Goal: Task Accomplishment & Management: Manage account settings

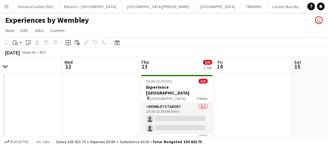
click at [4, 5] on app-icon "Menu" at bounding box center [6, 6] width 5 height 5
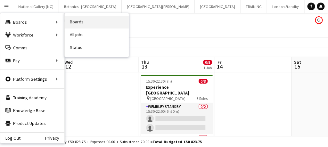
click at [83, 23] on link "Boards" at bounding box center [97, 22] width 64 height 13
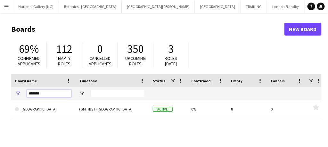
drag, startPoint x: 52, startPoint y: 94, endPoint x: 27, endPoint y: 89, distance: 25.5
click at [27, 89] on div "******" at bounding box center [49, 93] width 45 height 13
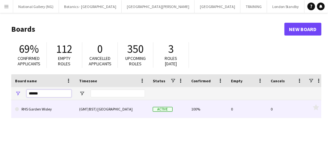
type input "******"
click at [39, 111] on link "RHS Garden Wisley" at bounding box center [43, 109] width 56 height 18
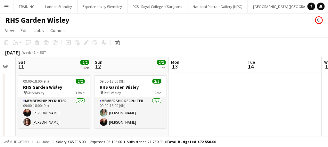
scroll to position [0, 137]
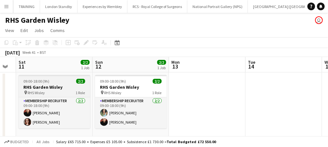
click at [54, 84] on div "09:00-18:00 (9h) 2/2" at bounding box center [55, 81] width 72 height 5
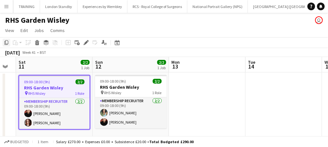
click at [7, 45] on icon at bounding box center [6, 42] width 4 height 4
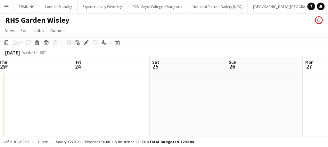
scroll to position [0, 201]
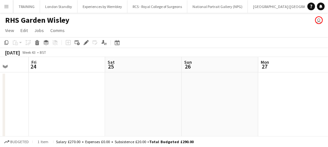
click at [122, 82] on app-date-cell at bounding box center [143, 107] width 77 height 70
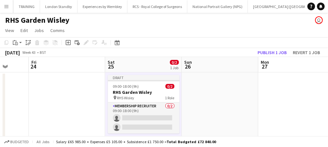
click at [205, 101] on app-date-cell at bounding box center [220, 109] width 77 height 75
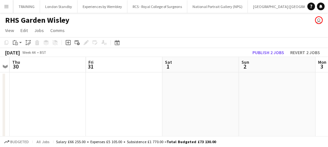
scroll to position [0, 253]
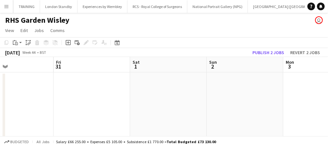
click at [139, 88] on app-date-cell at bounding box center [168, 109] width 77 height 75
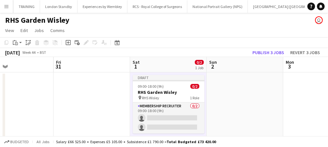
click at [250, 87] on app-date-cell at bounding box center [245, 109] width 77 height 75
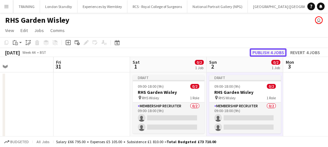
click at [264, 51] on button "Publish 4 jobs" at bounding box center [268, 52] width 37 height 8
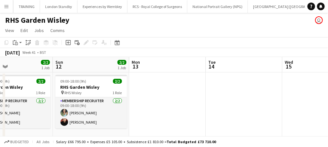
scroll to position [0, 181]
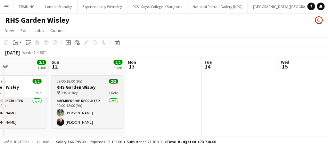
click at [74, 82] on span "09:00-18:00 (9h)" at bounding box center [70, 81] width 26 height 5
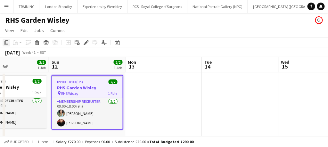
click at [4, 40] on icon "Copy" at bounding box center [6, 42] width 5 height 5
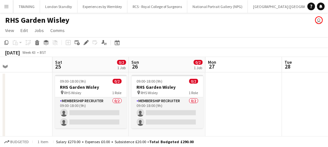
scroll to position [0, 235]
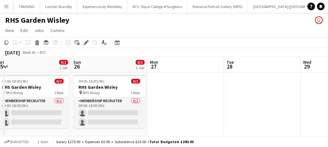
click at [158, 87] on app-date-cell at bounding box center [186, 116] width 77 height 88
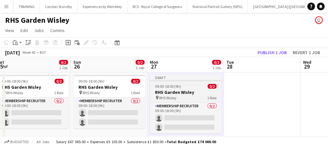
click at [192, 96] on div "pin RHS Wisley 1 Role" at bounding box center [186, 97] width 72 height 5
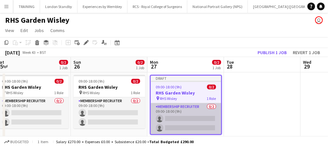
click at [191, 116] on app-card-role "Membership Recruiter 0/2 09:00-18:00 (9h) single-neutral-actions single-neutral…" at bounding box center [186, 118] width 71 height 31
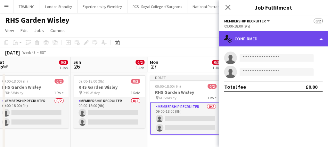
click at [306, 38] on div "single-neutral-actions-check-2 Confirmed" at bounding box center [273, 38] width 109 height 15
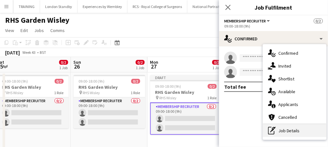
click at [290, 130] on div "pen-write Job Details" at bounding box center [294, 130] width 63 height 13
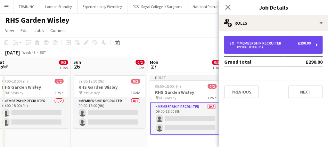
click at [306, 46] on div "09:00-18:00 (9h)" at bounding box center [271, 47] width 82 height 3
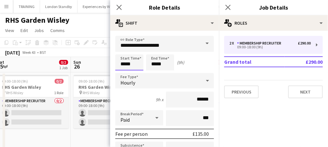
click at [133, 63] on input "*****" at bounding box center [129, 62] width 28 height 16
type input "*****"
click at [124, 52] on div at bounding box center [123, 51] width 13 height 6
click at [123, 7] on app-icon "Close pop-in" at bounding box center [119, 7] width 9 height 9
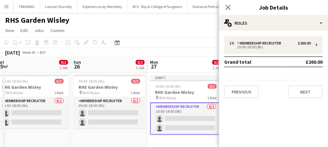
click at [200, 130] on app-card-role "Membership Recruiter 0/2 10:00-18:00 (8h) single-neutral-actions single-neutral…" at bounding box center [186, 119] width 72 height 32
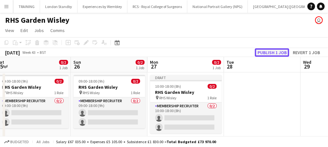
click at [272, 51] on button "Publish 1 job" at bounding box center [272, 52] width 34 height 8
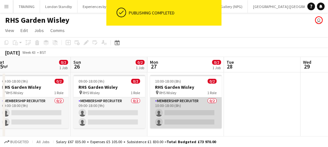
click at [193, 108] on app-card-role "Membership Recruiter 0/2 10:00-18:00 (8h) single-neutral-actions single-neutral…" at bounding box center [186, 112] width 72 height 31
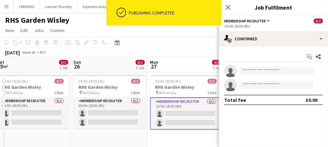
click at [193, 108] on app-card-role "Membership Recruiter 0/2 10:00-18:00 (8h) single-neutral-actions single-neutral…" at bounding box center [186, 113] width 72 height 32
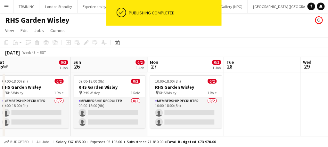
click at [242, 102] on app-date-cell at bounding box center [262, 116] width 77 height 88
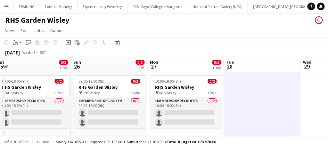
click at [242, 102] on app-date-cell at bounding box center [262, 116] width 77 height 88
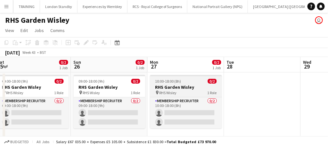
click at [179, 93] on div "pin RHS Wisley 1 Role" at bounding box center [186, 92] width 72 height 5
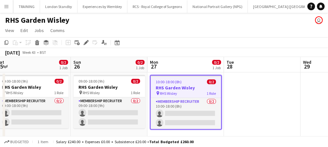
click at [253, 101] on app-date-cell at bounding box center [262, 116] width 77 height 88
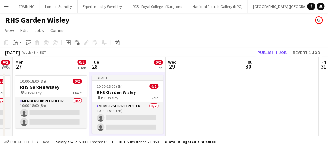
scroll to position [0, 226]
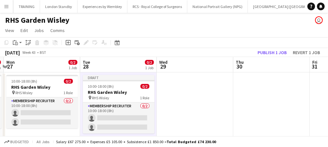
click at [185, 116] on app-date-cell at bounding box center [195, 116] width 77 height 88
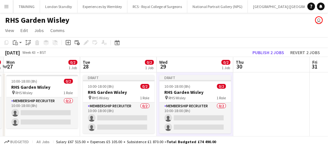
click at [241, 105] on app-date-cell at bounding box center [272, 116] width 77 height 88
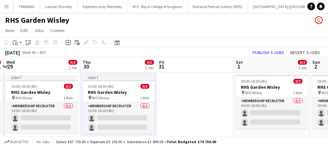
scroll to position [0, 180]
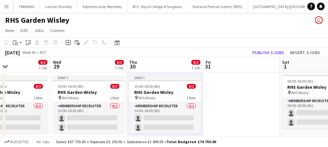
click at [241, 105] on app-date-cell at bounding box center [242, 116] width 77 height 88
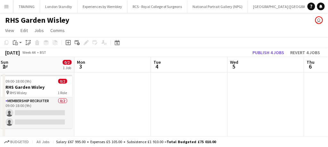
scroll to position [0, 250]
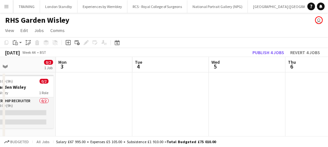
click at [240, 94] on app-date-cell at bounding box center [247, 116] width 77 height 88
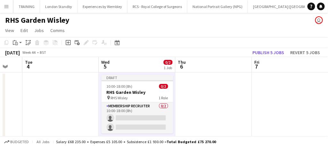
scroll to position [0, 208]
click at [226, 89] on app-date-cell at bounding box center [213, 116] width 77 height 88
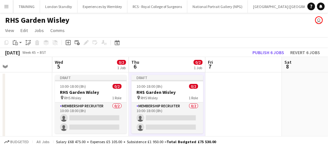
scroll to position [0, 254]
click at [226, 89] on app-date-cell at bounding box center [243, 116] width 77 height 88
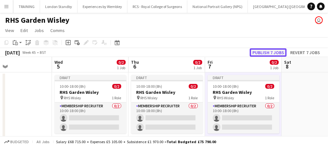
click at [258, 53] on button "Publish 7 jobs" at bounding box center [268, 52] width 37 height 8
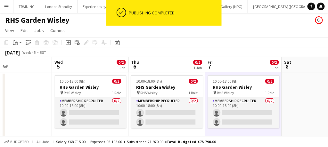
click at [226, 115] on app-card-role "Membership Recruiter 0/2 10:00-18:00 (8h) single-neutral-actions single-neutral…" at bounding box center [244, 112] width 72 height 31
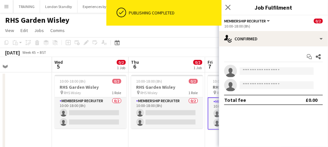
click at [214, 112] on app-card-role "Membership Recruiter 0/2 10:00-18:00 (8h) single-neutral-actions single-neutral…" at bounding box center [244, 113] width 72 height 32
click at [207, 94] on app-date-cell "10:00-18:00 (8h) 0/2 RHS Garden Wisley pin RHS Wisley 1 Role Membership Recruit…" at bounding box center [243, 116] width 77 height 88
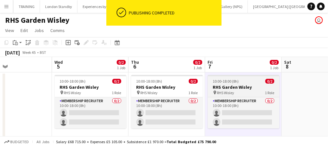
click at [219, 85] on h3 "RHS Garden Wisley" at bounding box center [244, 87] width 72 height 6
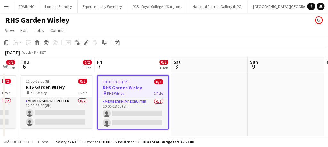
scroll to position [0, 212]
click at [198, 97] on app-date-cell at bounding box center [210, 116] width 77 height 88
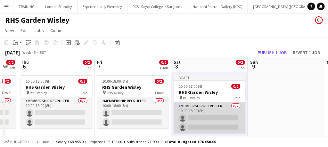
click at [205, 110] on app-card-role "Membership Recruiter 0/2 10:00-18:00 (8h) single-neutral-actions single-neutral…" at bounding box center [210, 118] width 72 height 31
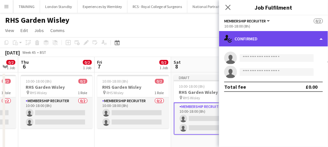
click at [309, 41] on div "single-neutral-actions-check-2 Confirmed" at bounding box center [273, 38] width 109 height 15
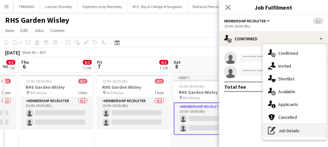
click at [291, 135] on div "pen-write Job Details" at bounding box center [294, 130] width 63 height 13
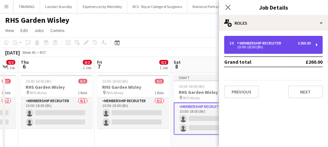
click at [283, 39] on div "2 x Membership Recruiter £260.00 10:00-18:00 (8h)" at bounding box center [273, 45] width 99 height 18
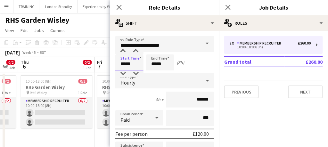
click at [140, 62] on input "*****" at bounding box center [129, 62] width 28 height 16
type input "*****"
click at [124, 74] on div at bounding box center [123, 74] width 13 height 6
click at [120, 7] on icon at bounding box center [119, 7] width 6 height 6
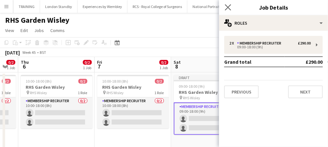
click at [224, 6] on app-icon "Close pop-in" at bounding box center [228, 7] width 9 height 9
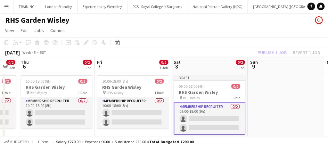
click at [206, 111] on app-card-role "Membership Recruiter 0/2 09:00-18:00 (9h) single-neutral-actions single-neutral…" at bounding box center [210, 119] width 72 height 32
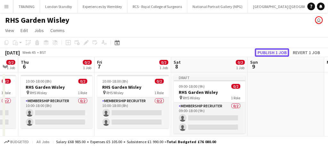
click at [271, 50] on button "Publish 1 job" at bounding box center [272, 52] width 34 height 8
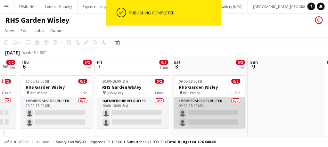
click at [210, 105] on app-card-role "Membership Recruiter 0/2 09:00-18:00 (9h) single-neutral-actions single-neutral…" at bounding box center [210, 112] width 72 height 31
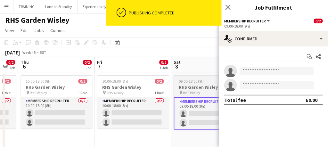
click at [197, 87] on h3 "RHS Garden Wisley" at bounding box center [210, 87] width 72 height 6
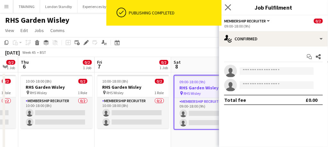
click at [229, 11] on app-icon "Close pop-in" at bounding box center [228, 7] width 9 height 9
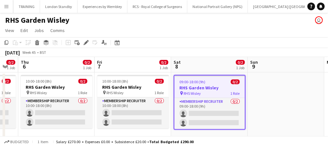
click at [300, 87] on app-date-cell at bounding box center [286, 116] width 77 height 88
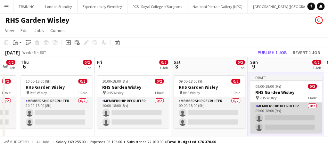
click at [273, 118] on app-card-role "Membership Recruiter 0/2 09:00-18:00 (9h) single-neutral-actions single-neutral…" at bounding box center [287, 118] width 72 height 31
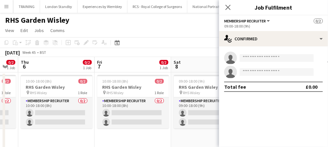
click at [273, 118] on app-card-role "Membership Recruiter 0/2 09:00-18:00 (9h) single-neutral-actions single-neutral…" at bounding box center [287, 119] width 72 height 32
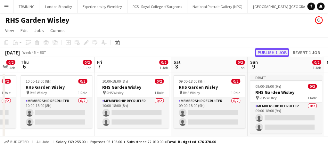
click at [271, 49] on button "Publish 1 job" at bounding box center [272, 52] width 34 height 8
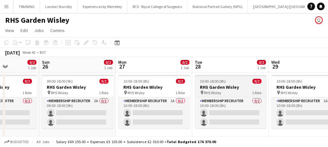
scroll to position [0, 176]
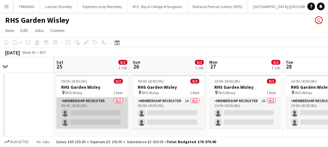
click at [89, 105] on app-card-role "Membership Recruiter 0/2 09:00-18:00 (9h) single-neutral-actions single-neutral…" at bounding box center [92, 112] width 72 height 31
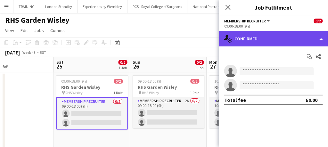
click at [255, 37] on div "single-neutral-actions-check-2 Confirmed" at bounding box center [273, 38] width 109 height 15
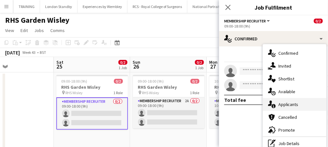
click at [283, 99] on div "single-neutral-actions-information Applicants" at bounding box center [294, 104] width 63 height 13
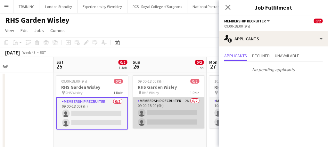
click at [156, 104] on app-card-role "Membership Recruiter 2A 0/2 09:00-18:00 (9h) single-neutral-actions single-neut…" at bounding box center [169, 112] width 72 height 31
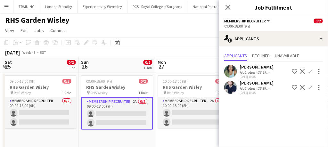
scroll to position [0, 234]
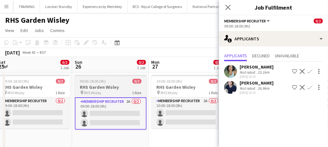
click at [176, 115] on app-card-role "Membership Recruiter 2A 0/2 10:00-18:00 (8h) single-neutral-actions single-neut…" at bounding box center [188, 112] width 72 height 31
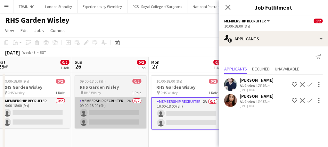
scroll to position [0, 214]
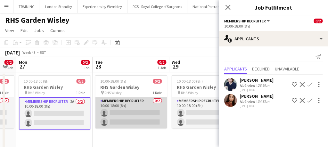
click at [127, 120] on app-card-role "Membership Recruiter 0/2 10:00-18:00 (8h) single-neutral-actions single-neutral…" at bounding box center [132, 112] width 72 height 31
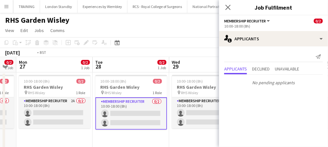
scroll to position [0, 262]
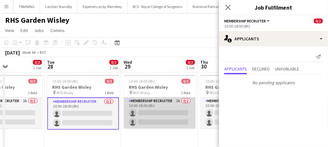
click at [161, 116] on app-card-role "Membership Recruiter 2A 0/2 10:00-18:00 (8h) single-neutral-actions single-neut…" at bounding box center [160, 112] width 72 height 31
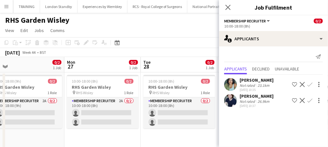
scroll to position [0, 170]
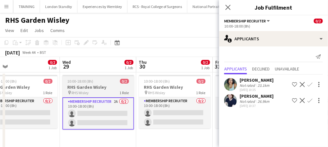
click at [161, 116] on app-card-role "Membership Recruiter 0/2 10:00-18:00 (8h) single-neutral-actions single-neutral…" at bounding box center [175, 112] width 72 height 31
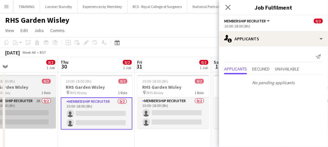
scroll to position [0, 251]
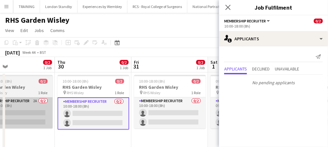
click at [161, 116] on app-card-role "Membership Recruiter 0/2 10:00-18:00 (8h) single-neutral-actions single-neutral…" at bounding box center [170, 112] width 72 height 31
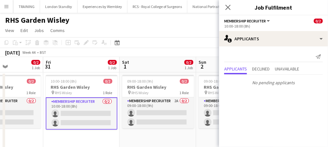
scroll to position [0, 190]
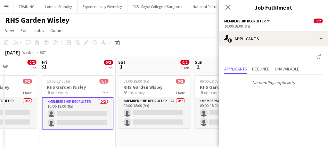
click at [161, 116] on app-card-role "Membership Recruiter 2A 0/2 09:00-18:00 (9h) single-neutral-actions single-neut…" at bounding box center [155, 112] width 72 height 31
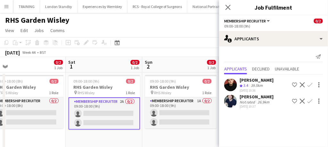
scroll to position [0, 241]
click at [161, 116] on app-card-role "Membership Recruiter 1A 0/2 09:00-18:00 (9h) single-neutral-actions single-neut…" at bounding box center [181, 112] width 72 height 31
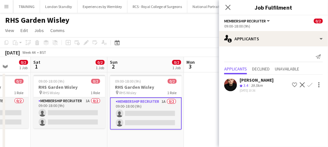
scroll to position [0, 276]
click at [311, 82] on app-icon "Confirm" at bounding box center [310, 84] width 5 height 5
click at [310, 84] on app-icon "Confirm" at bounding box center [310, 84] width 5 height 5
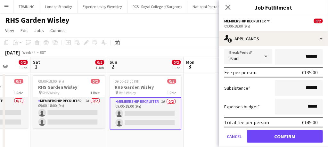
scroll to position [92, 0]
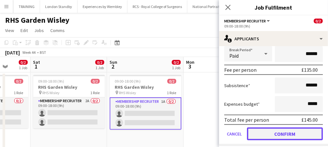
click at [267, 130] on button "Confirm" at bounding box center [285, 134] width 76 height 13
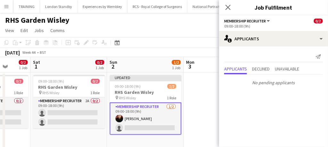
scroll to position [0, 0]
click at [228, 7] on icon at bounding box center [228, 7] width 6 height 6
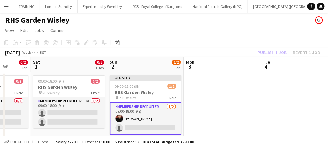
click at [162, 116] on app-card-role "Membership Recruiter [DATE] 09:00-18:00 (9h) [PERSON_NAME] single-neutral-actio…" at bounding box center [146, 119] width 72 height 32
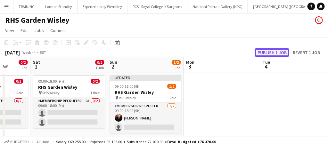
click at [274, 51] on button "Publish 1 job" at bounding box center [272, 52] width 34 height 8
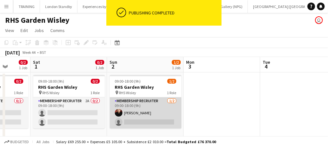
scroll to position [0, 206]
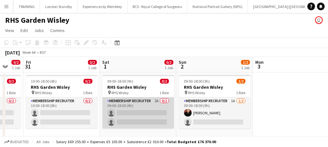
click at [141, 119] on app-card-role "Membership Recruiter 2A 0/2 09:00-18:00 (9h) single-neutral-actions single-neut…" at bounding box center [139, 112] width 72 height 31
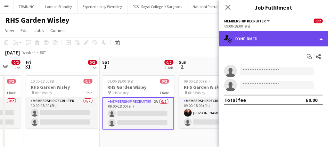
click at [263, 39] on div "single-neutral-actions-check-2 Confirmed" at bounding box center [273, 38] width 109 height 15
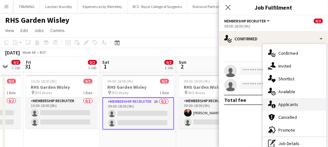
click at [279, 106] on span "Applicants" at bounding box center [289, 105] width 20 height 6
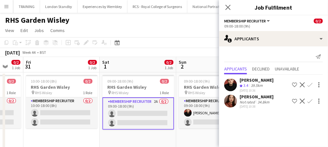
click at [311, 86] on app-icon "Confirm" at bounding box center [310, 84] width 5 height 5
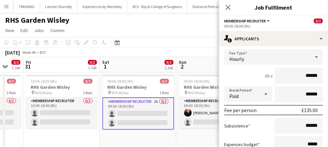
click at [279, 115] on form "Fee Type Hourly 9h x ****** Break Period Paid ****** Fee per person £135.00 Sub…" at bounding box center [273, 117] width 109 height 137
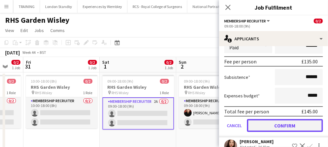
click at [279, 120] on button "Confirm" at bounding box center [285, 125] width 76 height 13
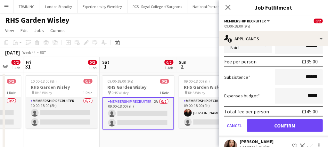
scroll to position [0, 0]
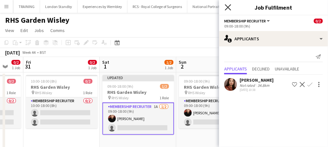
click at [228, 8] on icon at bounding box center [228, 7] width 6 height 6
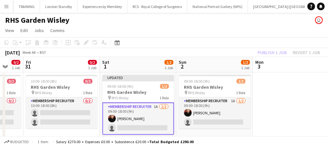
click at [152, 118] on app-card-role "Membership Recruiter 1A [DATE] 09:00-18:00 (9h) [PERSON_NAME] single-neutral-ac…" at bounding box center [139, 119] width 72 height 32
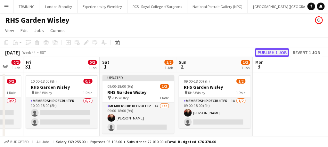
click at [273, 50] on button "Publish 1 job" at bounding box center [272, 52] width 34 height 8
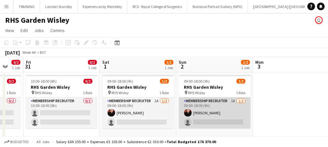
click at [223, 112] on app-card-role "Membership Recruiter 1A [DATE] 09:00-18:00 (9h) [PERSON_NAME] single-neutral-ac…" at bounding box center [215, 112] width 72 height 31
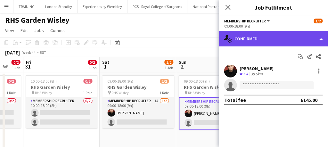
click at [276, 37] on div "single-neutral-actions-check-2 Confirmed" at bounding box center [273, 38] width 109 height 15
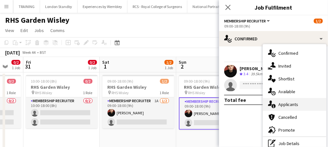
click at [285, 107] on span "Applicants" at bounding box center [289, 105] width 20 height 6
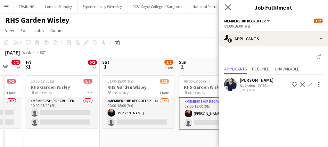
click at [229, 3] on app-icon "Close pop-in" at bounding box center [228, 7] width 9 height 9
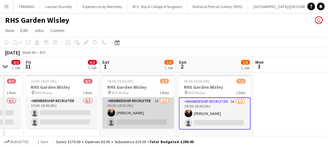
click at [144, 113] on app-card-role "Membership Recruiter 1A [DATE] 09:00-18:00 (9h) [PERSON_NAME] single-neutral-ac…" at bounding box center [139, 112] width 72 height 31
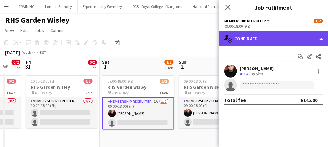
click at [245, 40] on div "single-neutral-actions-check-2 Confirmed" at bounding box center [273, 38] width 109 height 15
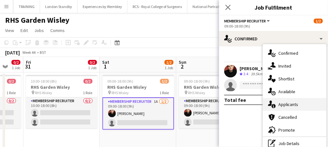
click at [268, 102] on div "single-neutral-actions-information Applicants" at bounding box center [294, 104] width 63 height 13
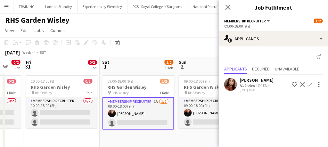
click at [311, 85] on app-icon "Confirm" at bounding box center [310, 84] width 5 height 5
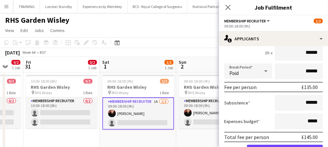
scroll to position [96, 0]
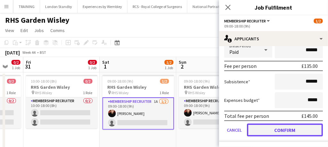
click at [277, 128] on button "Confirm" at bounding box center [285, 130] width 76 height 13
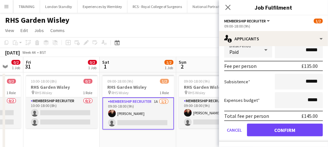
scroll to position [0, 0]
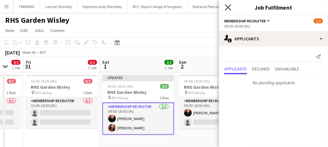
click at [229, 5] on icon "Close pop-in" at bounding box center [228, 7] width 6 height 6
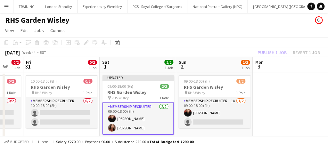
click at [148, 116] on app-card-role "Membership Recruiter [DATE] 09:00-18:00 (9h) [PERSON_NAME] [PERSON_NAME]" at bounding box center [139, 119] width 72 height 32
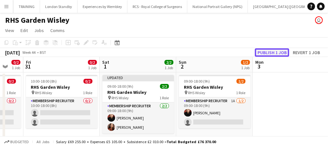
click at [269, 51] on button "Publish 1 job" at bounding box center [272, 52] width 34 height 8
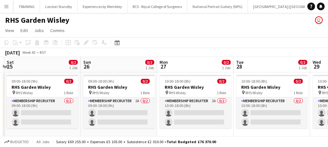
scroll to position [0, 200]
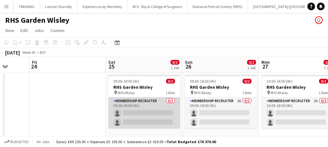
click at [148, 113] on app-card-role "Membership Recruiter 0/2 09:00-18:00 (9h) single-neutral-actions single-neutral…" at bounding box center [145, 112] width 72 height 31
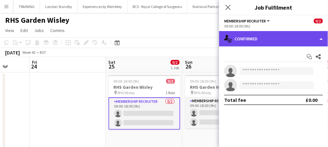
click at [259, 39] on div "single-neutral-actions-check-2 Confirmed" at bounding box center [273, 38] width 109 height 15
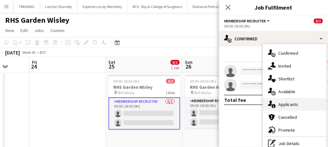
click at [278, 109] on div "single-neutral-actions-information Applicants" at bounding box center [294, 104] width 63 height 13
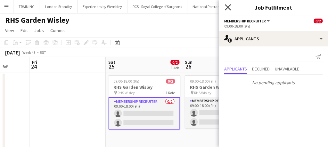
click at [227, 9] on icon at bounding box center [228, 7] width 6 height 6
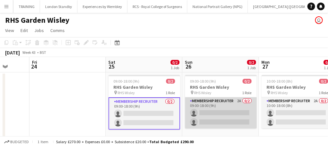
click at [211, 111] on app-card-role "Membership Recruiter 2A 0/2 09:00-18:00 (9h) single-neutral-actions single-neut…" at bounding box center [221, 112] width 72 height 31
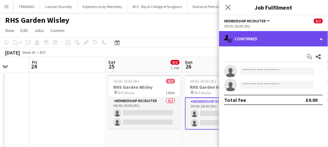
click at [260, 43] on div "single-neutral-actions-check-2 Confirmed" at bounding box center [273, 38] width 109 height 15
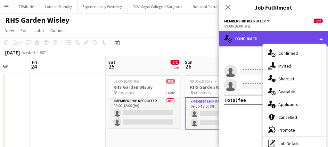
click at [260, 43] on div "single-neutral-actions-check-2 Confirmed" at bounding box center [273, 38] width 109 height 15
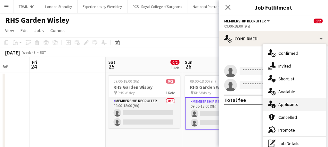
click at [273, 103] on icon "single-neutral-actions-information" at bounding box center [272, 105] width 8 height 8
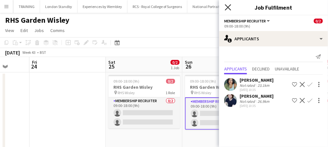
click at [229, 4] on icon "Close pop-in" at bounding box center [228, 7] width 6 height 6
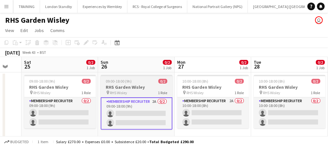
scroll to position [0, 285]
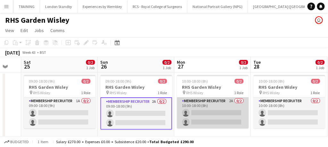
click at [206, 111] on app-card-role "Membership Recruiter 2A 0/2 10:00-18:00 (8h) single-neutral-actions single-neut…" at bounding box center [213, 112] width 72 height 31
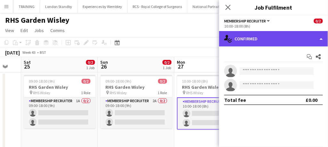
click at [266, 38] on div "single-neutral-actions-check-2 Confirmed" at bounding box center [273, 38] width 109 height 15
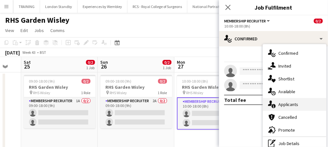
click at [280, 103] on span "Applicants" at bounding box center [289, 105] width 20 height 6
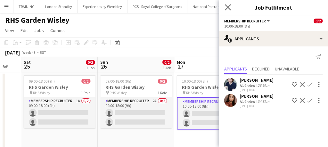
click at [228, 3] on app-icon "Close pop-in" at bounding box center [228, 7] width 9 height 9
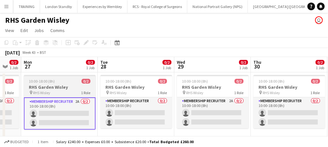
scroll to position [0, 194]
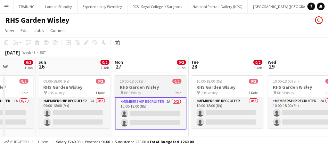
click at [218, 102] on app-card-role "Membership Recruiter 0/2 10:00-18:00 (8h) single-neutral-actions single-neutral…" at bounding box center [228, 112] width 72 height 31
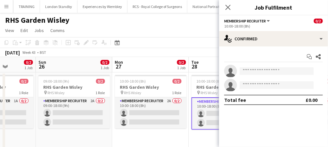
click at [263, 30] on app-options-switcher "Membership Recruiter All roles Membership Recruiter 0/2 10:00-18:00 (8h)" at bounding box center [273, 23] width 109 height 16
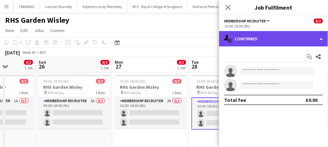
click at [262, 39] on div "single-neutral-actions-check-2 Confirmed" at bounding box center [273, 38] width 109 height 15
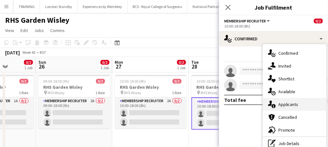
click at [272, 104] on icon "single-neutral-actions-information" at bounding box center [272, 105] width 8 height 8
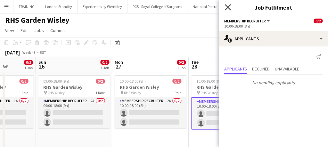
click at [228, 5] on icon "Close pop-in" at bounding box center [228, 7] width 6 height 6
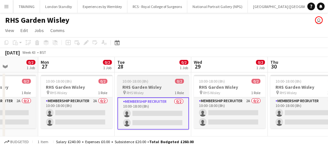
scroll to position [0, 286]
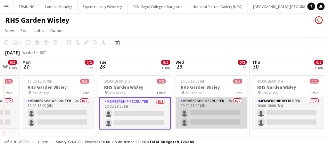
click at [211, 114] on app-card-role "Membership Recruiter 2A 0/2 10:00-18:00 (8h) single-neutral-actions single-neut…" at bounding box center [212, 112] width 72 height 31
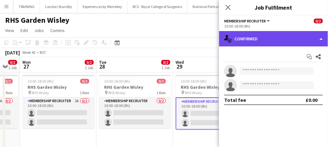
click at [254, 39] on div "single-neutral-actions-check-2 Confirmed" at bounding box center [273, 38] width 109 height 15
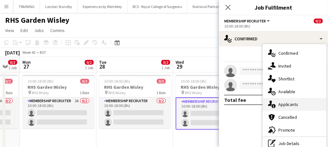
click at [272, 103] on icon "single-neutral-actions-information" at bounding box center [272, 105] width 8 height 8
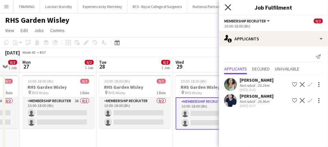
click at [230, 6] on icon at bounding box center [228, 7] width 6 height 6
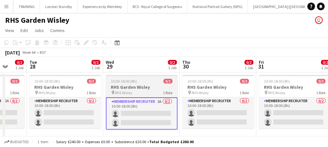
scroll to position [0, 205]
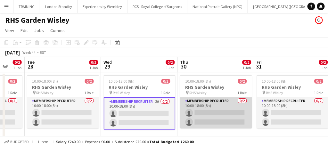
click at [210, 113] on app-card-role "Membership Recruiter 0/2 10:00-18:00 (8h) single-neutral-actions single-neutral…" at bounding box center [216, 112] width 72 height 31
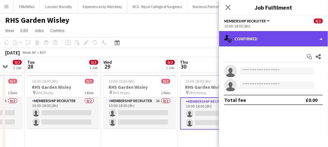
click at [241, 36] on div "single-neutral-actions-check-2 Confirmed" at bounding box center [273, 38] width 109 height 15
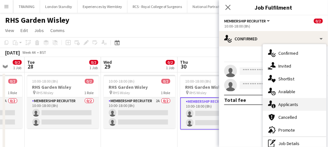
click at [280, 106] on span "Applicants" at bounding box center [289, 105] width 20 height 6
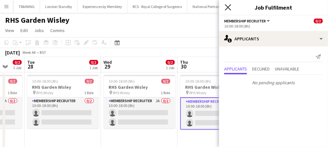
click at [228, 6] on icon "Close pop-in" at bounding box center [228, 7] width 6 height 6
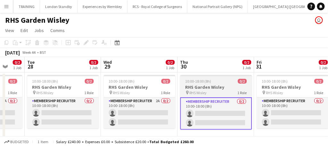
scroll to position [0, 287]
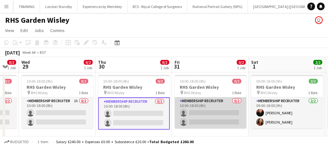
click at [209, 111] on app-card-role "Membership Recruiter 0/2 10:00-18:00 (8h) single-neutral-actions single-neutral…" at bounding box center [211, 112] width 72 height 31
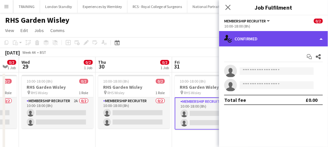
click at [263, 38] on div "single-neutral-actions-check-2 Confirmed" at bounding box center [273, 38] width 109 height 15
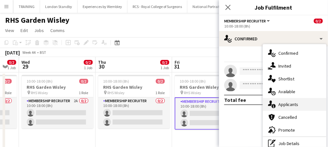
click at [282, 102] on span "Applicants" at bounding box center [289, 105] width 20 height 6
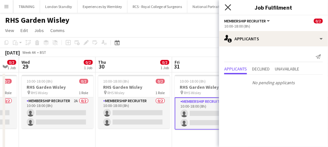
click at [230, 10] on icon "Close pop-in" at bounding box center [228, 7] width 6 height 6
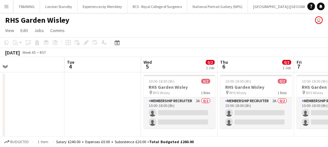
scroll to position [0, 270]
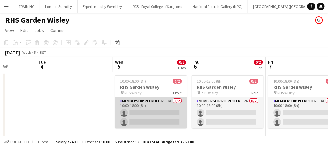
click at [158, 109] on app-card-role "Membership Recruiter 2A 0/2 10:00-18:00 (8h) single-neutral-actions single-neut…" at bounding box center [151, 112] width 72 height 31
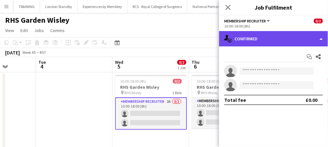
click at [257, 38] on div "single-neutral-actions-check-2 Confirmed" at bounding box center [273, 38] width 109 height 15
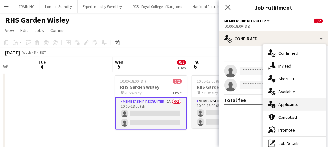
click at [280, 99] on div "single-neutral-actions-information Applicants" at bounding box center [294, 104] width 63 height 13
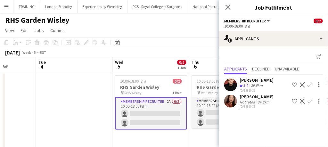
click at [311, 86] on app-icon "Confirm" at bounding box center [310, 84] width 5 height 5
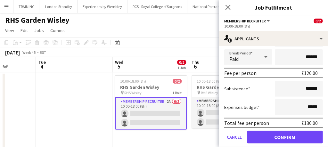
scroll to position [90, 0]
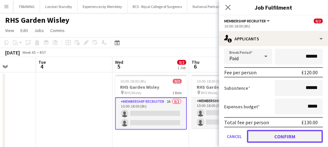
click at [280, 131] on button "Confirm" at bounding box center [285, 136] width 76 height 13
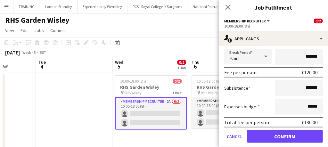
scroll to position [0, 0]
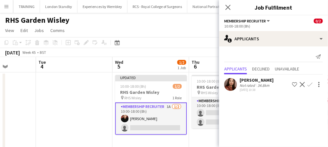
click at [308, 85] on app-icon "Confirm" at bounding box center [310, 84] width 5 height 5
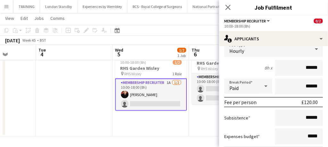
scroll to position [96, 0]
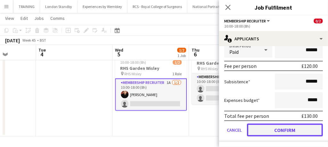
click at [276, 128] on button "Confirm" at bounding box center [285, 130] width 76 height 13
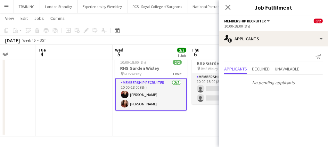
scroll to position [0, 0]
click at [228, 11] on app-icon "Close pop-in" at bounding box center [228, 7] width 9 height 9
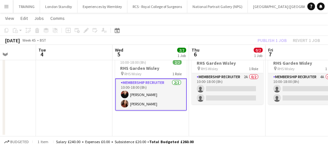
click at [171, 93] on app-card-role "Membership Recruiter [DATE] 10:00-18:00 (8h) [PERSON_NAME] [PERSON_NAME]" at bounding box center [151, 95] width 72 height 32
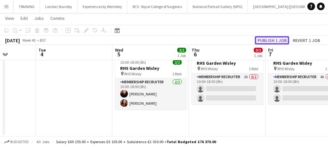
click at [268, 41] on button "Publish 1 job" at bounding box center [272, 40] width 34 height 8
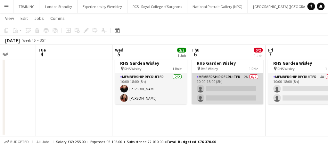
click at [235, 86] on app-card-role "Membership Recruiter 2A 0/2 10:00-18:00 (8h) single-neutral-actions single-neut…" at bounding box center [228, 88] width 72 height 31
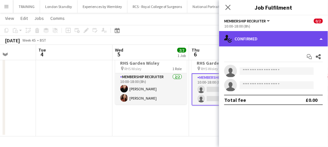
click at [263, 34] on div "single-neutral-actions-check-2 Confirmed" at bounding box center [273, 38] width 109 height 15
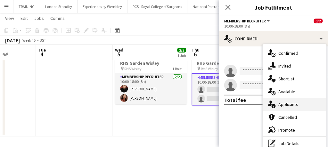
click at [282, 105] on span "Applicants" at bounding box center [289, 105] width 20 height 6
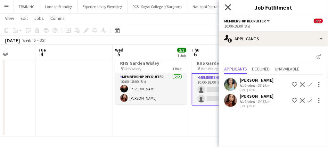
click at [230, 6] on icon "Close pop-in" at bounding box center [228, 7] width 6 height 6
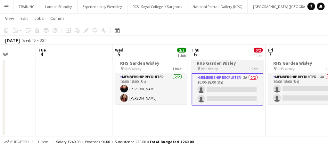
scroll to position [0, 178]
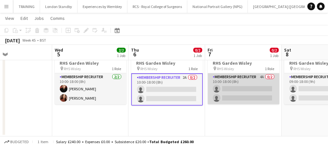
click at [236, 92] on app-card-role "Membership Recruiter 4A 0/2 10:00-18:00 (8h) single-neutral-actions single-neut…" at bounding box center [244, 88] width 72 height 31
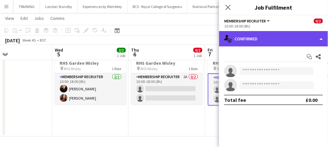
click at [249, 42] on div "single-neutral-actions-check-2 Confirmed" at bounding box center [273, 38] width 109 height 15
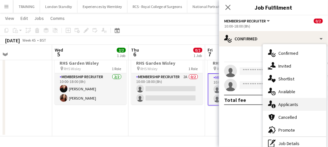
click at [275, 104] on icon "single-neutral-actions-information" at bounding box center [272, 105] width 8 height 8
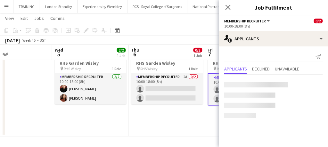
click at [275, 104] on mat-expansion-panel "users2 Applicants Send notification Applicants Declined Unavailable" at bounding box center [273, 96] width 109 height 101
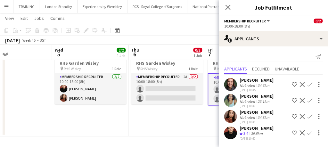
click at [310, 84] on app-icon "Confirm" at bounding box center [310, 84] width 5 height 5
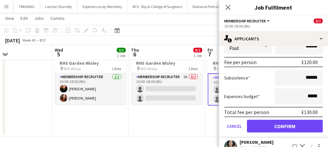
scroll to position [100, 0]
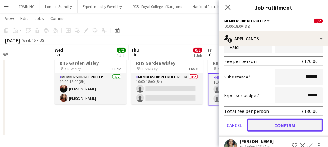
click at [273, 124] on button "Confirm" at bounding box center [285, 125] width 76 height 13
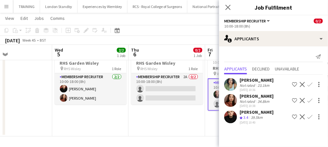
scroll to position [0, 0]
click at [311, 117] on app-icon "Confirm" at bounding box center [310, 116] width 5 height 5
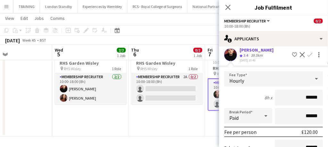
scroll to position [128, 0]
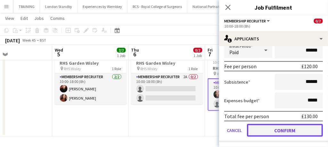
click at [277, 130] on button "Confirm" at bounding box center [285, 130] width 76 height 13
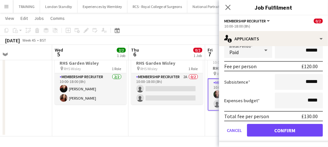
scroll to position [0, 0]
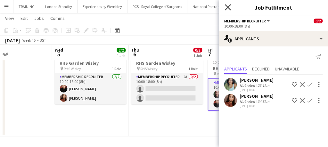
click at [228, 5] on icon "Close pop-in" at bounding box center [228, 7] width 6 height 6
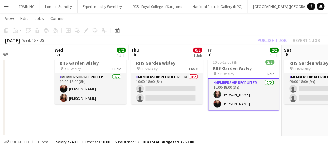
click at [254, 96] on app-card-role "Membership Recruiter [DATE] 10:00-18:00 (8h) [PERSON_NAME] [PERSON_NAME]" at bounding box center [244, 95] width 72 height 32
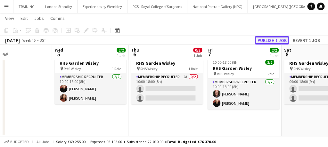
click at [275, 38] on button "Publish 1 job" at bounding box center [272, 40] width 34 height 8
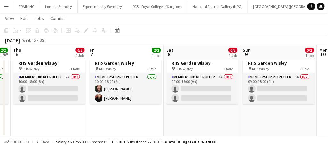
scroll to position [0, 296]
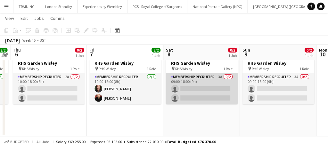
click at [189, 86] on app-card-role "Membership Recruiter 3A 0/2 09:00-18:00 (9h) single-neutral-actions single-neut…" at bounding box center [202, 88] width 72 height 31
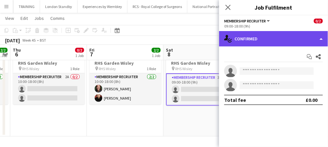
click at [262, 36] on div "single-neutral-actions-check-2 Confirmed" at bounding box center [273, 38] width 109 height 15
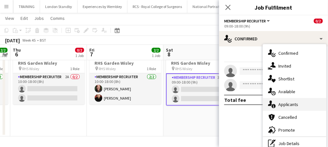
click at [288, 100] on div "single-neutral-actions-information Applicants" at bounding box center [294, 104] width 63 height 13
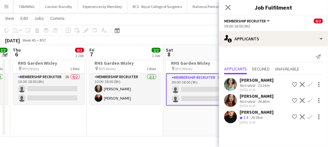
click at [288, 100] on div "[PERSON_NAME] Not rated 34.8km [DATE] 10:38 Shortlist crew Decline Confirm" at bounding box center [273, 100] width 109 height 15
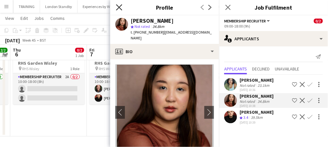
click at [120, 8] on icon at bounding box center [119, 7] width 6 height 6
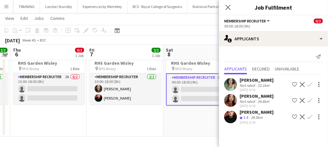
click at [308, 117] on app-icon "Confirm" at bounding box center [310, 116] width 5 height 5
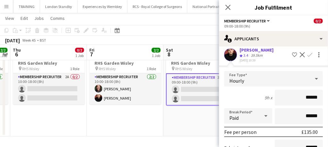
scroll to position [128, 0]
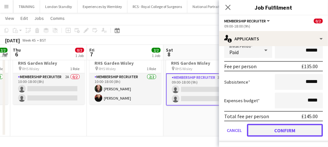
click at [280, 134] on button "Confirm" at bounding box center [285, 130] width 76 height 13
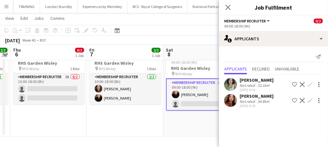
scroll to position [0, 0]
click at [307, 85] on button "Confirm" at bounding box center [310, 85] width 8 height 8
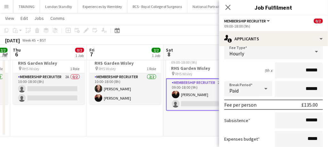
scroll to position [112, 0]
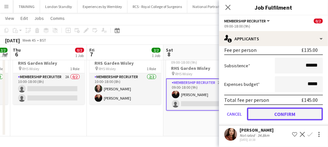
click at [277, 116] on button "Confirm" at bounding box center [285, 114] width 76 height 13
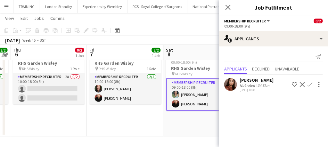
scroll to position [0, 0]
click at [230, 7] on icon "Close pop-in" at bounding box center [228, 7] width 6 height 6
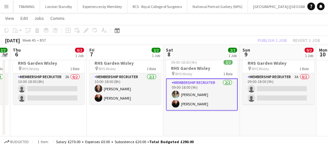
click at [210, 97] on app-card-role "Membership Recruiter [DATE] 09:00-18:00 (9h) [PERSON_NAME] [PERSON_NAME]" at bounding box center [202, 95] width 72 height 32
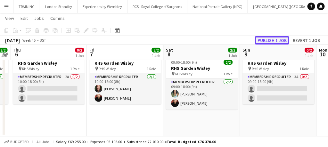
click at [266, 42] on button "Publish 1 job" at bounding box center [272, 40] width 34 height 8
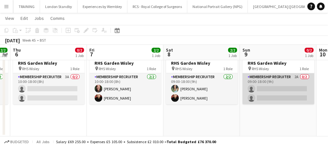
click at [276, 87] on app-card-role "Membership Recruiter 2A 0/2 09:00-18:00 (9h) single-neutral-actions single-neut…" at bounding box center [279, 88] width 72 height 31
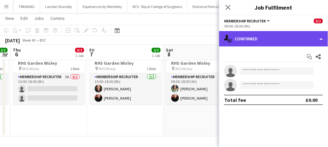
click at [280, 38] on div "single-neutral-actions-check-2 Confirmed" at bounding box center [273, 38] width 109 height 15
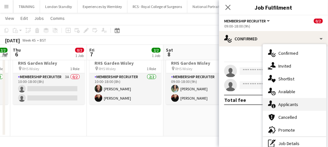
click at [284, 106] on span "Applicants" at bounding box center [289, 105] width 20 height 6
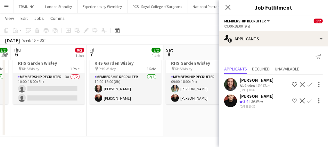
click at [310, 84] on app-icon "Confirm" at bounding box center [310, 84] width 5 height 5
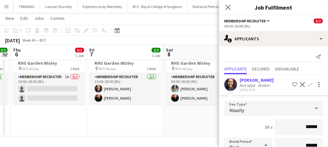
scroll to position [108, 0]
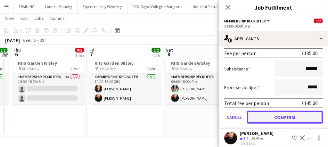
click at [276, 117] on button "Confirm" at bounding box center [285, 117] width 76 height 13
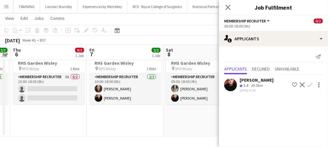
scroll to position [0, 0]
click at [309, 83] on app-icon "Confirm" at bounding box center [310, 84] width 5 height 5
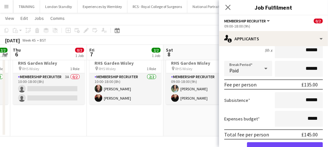
scroll to position [96, 0]
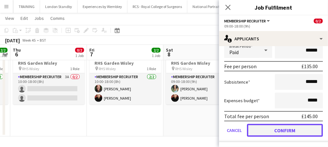
click at [275, 129] on button "Confirm" at bounding box center [285, 130] width 76 height 13
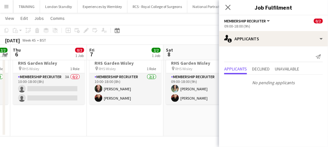
scroll to position [0, 0]
click at [231, 6] on icon "Close pop-in" at bounding box center [228, 7] width 6 height 6
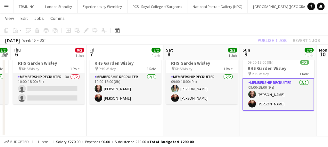
click at [282, 96] on app-card-role "Membership Recruiter [DATE] 09:00-18:00 (9h) [PERSON_NAME] [PERSON_NAME]" at bounding box center [279, 95] width 72 height 32
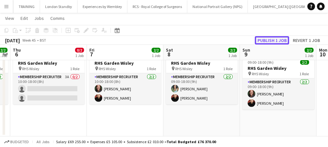
click at [274, 41] on button "Publish 1 job" at bounding box center [272, 40] width 34 height 8
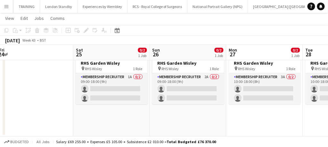
scroll to position [0, 152]
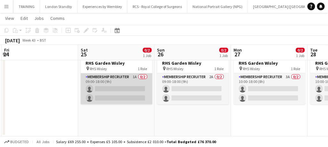
click at [121, 92] on app-card-role "Membership Recruiter 1A 0/2 09:00-18:00 (9h) single-neutral-actions single-neut…" at bounding box center [117, 88] width 72 height 31
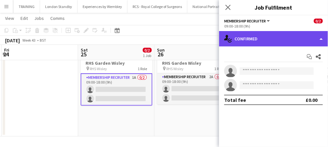
click at [247, 43] on div "single-neutral-actions-check-2 Confirmed" at bounding box center [273, 38] width 109 height 15
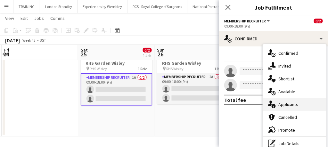
click at [273, 99] on div "single-neutral-actions-information Applicants" at bounding box center [294, 104] width 63 height 13
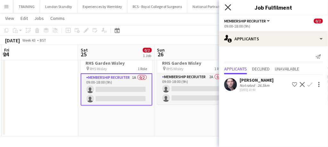
click at [226, 7] on icon "Close pop-in" at bounding box center [228, 7] width 6 height 6
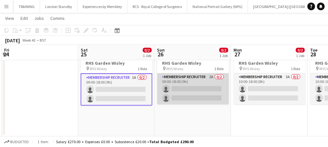
click at [200, 100] on app-card-role "Membership Recruiter 2A 0/2 09:00-18:00 (9h) single-neutral-actions single-neut…" at bounding box center [193, 88] width 72 height 31
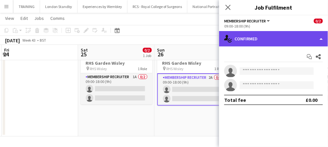
click at [247, 39] on div "single-neutral-actions-check-2 Confirmed" at bounding box center [273, 38] width 109 height 15
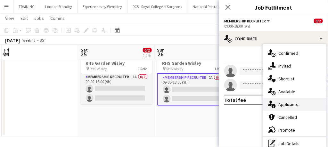
click at [274, 103] on icon "single-neutral-actions-information" at bounding box center [272, 105] width 8 height 8
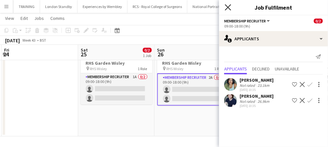
click at [229, 10] on icon "Close pop-in" at bounding box center [228, 7] width 6 height 6
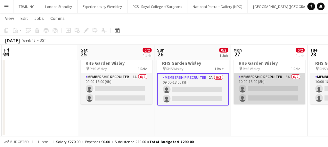
click at [253, 91] on app-card-role "Membership Recruiter 3A 0/2 10:00-18:00 (8h) single-neutral-actions single-neut…" at bounding box center [270, 88] width 72 height 31
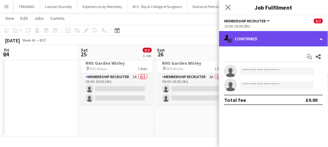
click at [268, 39] on div "single-neutral-actions-check-2 Confirmed" at bounding box center [273, 38] width 109 height 15
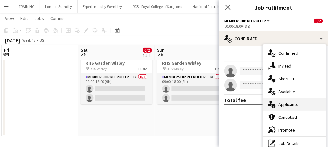
click at [282, 110] on div "single-neutral-actions-information Applicants" at bounding box center [294, 104] width 63 height 13
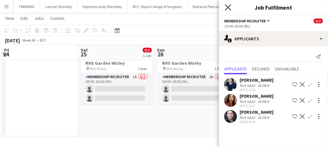
click at [229, 4] on icon "Close pop-in" at bounding box center [228, 7] width 6 height 6
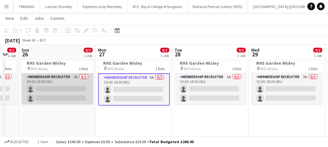
scroll to position [0, 299]
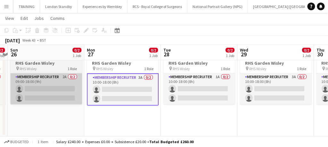
click at [185, 86] on app-card-role "Membership Recruiter 1A 0/2 10:00-18:00 (8h) single-neutral-actions single-neut…" at bounding box center [199, 88] width 72 height 31
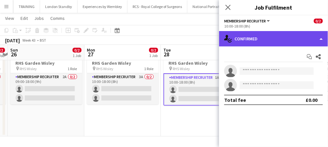
click at [249, 36] on div "single-neutral-actions-check-2 Confirmed" at bounding box center [273, 38] width 109 height 15
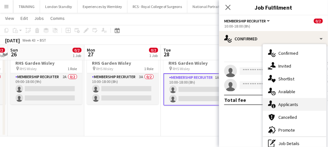
click at [278, 102] on div "single-neutral-actions-information Applicants" at bounding box center [294, 104] width 63 height 13
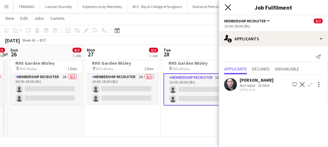
click at [226, 7] on icon "Close pop-in" at bounding box center [228, 7] width 6 height 6
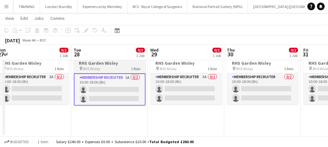
scroll to position [0, 235]
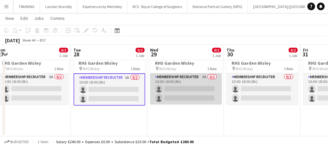
click at [182, 88] on app-card-role "Membership Recruiter 3A 0/2 10:00-18:00 (8h) single-neutral-actions single-neut…" at bounding box center [186, 88] width 72 height 31
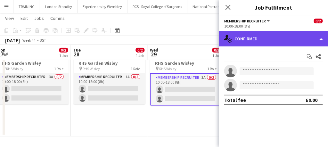
click at [257, 37] on div "single-neutral-actions-check-2 Confirmed" at bounding box center [273, 38] width 109 height 15
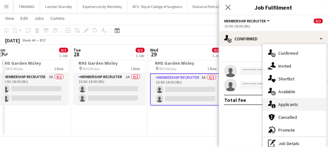
click at [278, 107] on div "single-neutral-actions-information Applicants" at bounding box center [294, 104] width 63 height 13
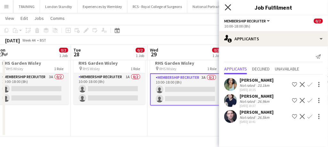
click at [228, 7] on icon "Close pop-in" at bounding box center [228, 7] width 6 height 6
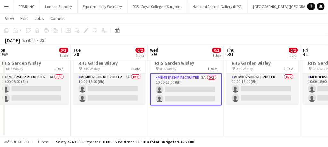
scroll to position [0, 301]
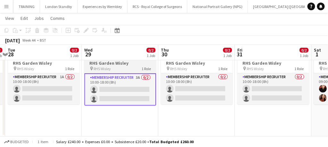
click at [221, 84] on app-card-role "Membership Recruiter 0/2 10:00-18:00 (8h) single-neutral-actions single-neutral…" at bounding box center [197, 88] width 72 height 31
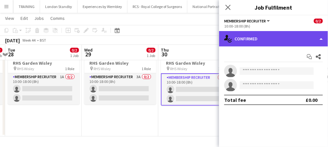
click at [244, 38] on div "single-neutral-actions-check-2 Confirmed" at bounding box center [273, 38] width 109 height 15
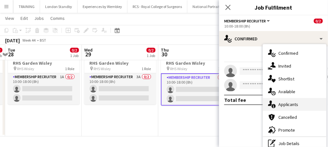
click at [294, 107] on span "Applicants" at bounding box center [289, 105] width 20 height 6
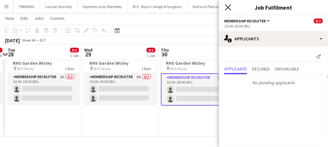
click at [229, 5] on icon "Close pop-in" at bounding box center [228, 7] width 6 height 6
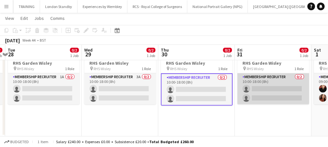
click at [268, 94] on app-card-role "Membership Recruiter 0/2 10:00-18:00 (8h) single-neutral-actions single-neutral…" at bounding box center [274, 88] width 72 height 31
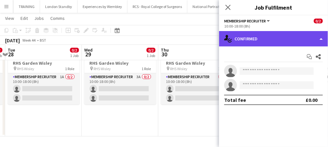
click at [269, 42] on div "single-neutral-actions-check-2 Confirmed" at bounding box center [273, 38] width 109 height 15
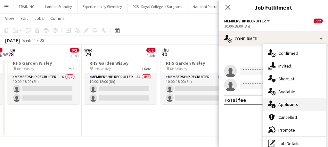
click at [286, 98] on div "single-neutral-actions-information Applicants" at bounding box center [294, 104] width 63 height 13
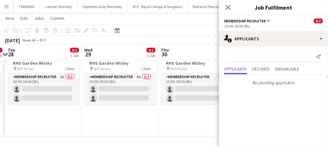
click at [224, 5] on div "Close pop-in" at bounding box center [228, 7] width 18 height 15
click at [229, 10] on icon "Close pop-in" at bounding box center [228, 7] width 6 height 6
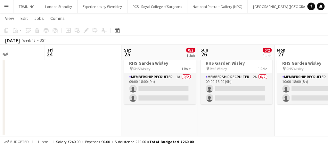
scroll to position [0, 159]
